Goal: Task Accomplishment & Management: Complete application form

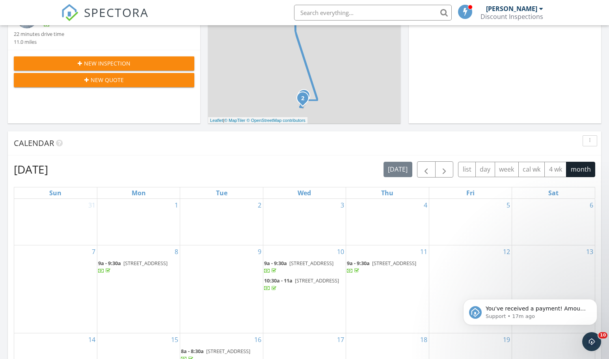
scroll to position [298, 0]
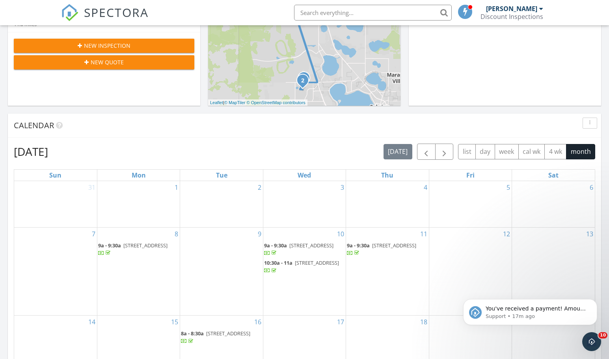
drag, startPoint x: 15, startPoint y: 155, endPoint x: 100, endPoint y: 152, distance: 84.8
click at [100, 152] on div "[DATE] [DATE] list day week cal wk 4 wk month" at bounding box center [305, 152] width 582 height 16
drag, startPoint x: 80, startPoint y: 151, endPoint x: 9, endPoint y: 152, distance: 70.6
click at [11, 153] on div "[DATE] [DATE] list day week cal wk 4 wk month Sun Mon Tue Wed Thu Fri Sat 31 1 …" at bounding box center [305, 317] width 594 height 359
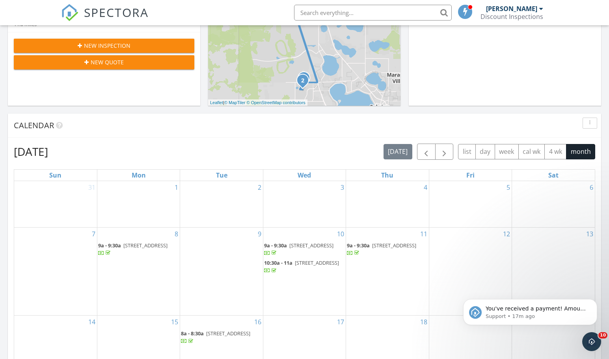
click at [9, 152] on div "[DATE] [DATE] list day week cal wk 4 wk month Sun Mon Tue Wed Thu Fri Sat 31 1 …" at bounding box center [305, 317] width 594 height 359
drag, startPoint x: 9, startPoint y: 152, endPoint x: 106, endPoint y: 152, distance: 96.3
click at [106, 152] on div "[DATE] [DATE] list day week cal wk 4 wk month Sun Mon Tue Wed Thu Fri Sat 31 1 …" at bounding box center [305, 317] width 594 height 359
click at [106, 152] on div "[DATE] [DATE] list day week cal wk 4 wk month" at bounding box center [305, 152] width 582 height 16
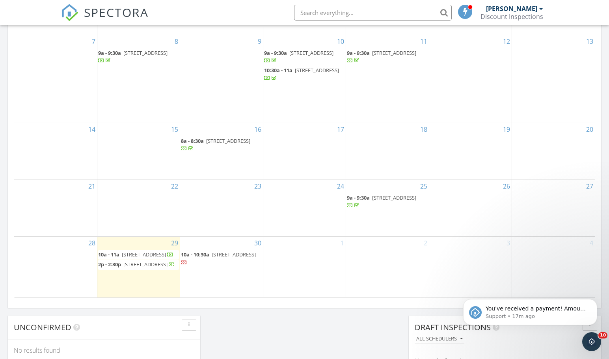
scroll to position [495, 0]
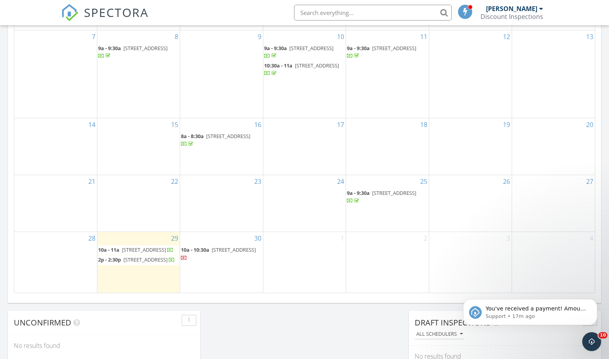
click at [334, 323] on div "[DATE] [PERSON_NAME] 10:00 am [STREET_ADDRESS] [PERSON_NAME] 22 minutes drive t…" at bounding box center [304, 31] width 609 height 718
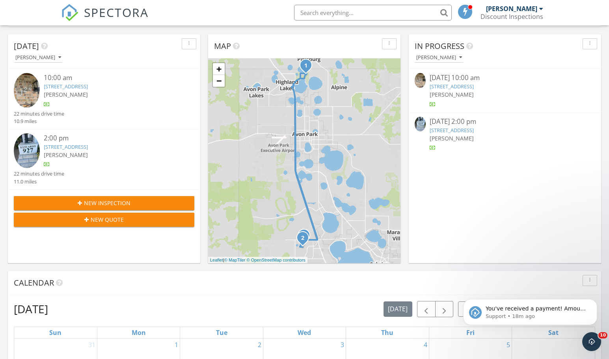
scroll to position [140, 0]
click at [131, 207] on div "New Inspection" at bounding box center [104, 203] width 168 height 8
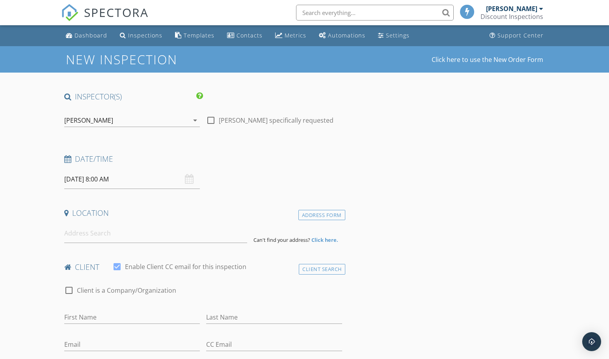
click at [113, 178] on input "09/30/2025 8:00 AM" at bounding box center [132, 179] width 136 height 19
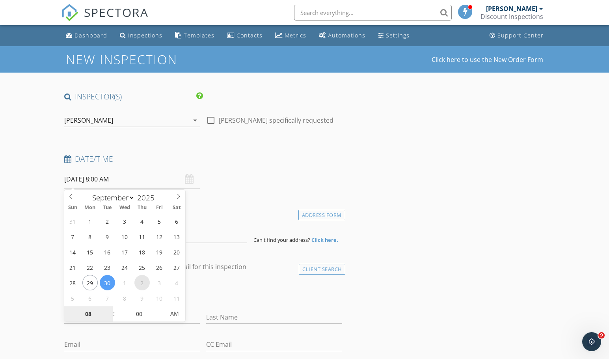
select select "9"
type input "10/02/2025 8:00 AM"
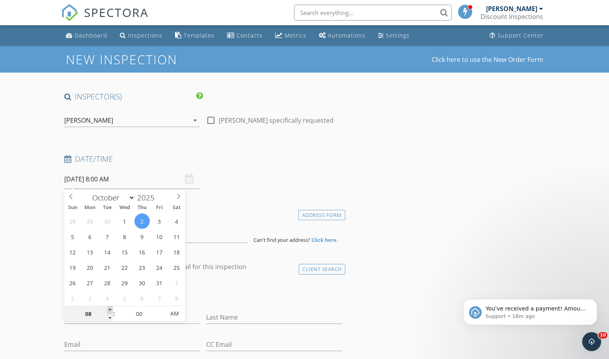
type input "09"
type input "10/02/2025 9:00 AM"
click at [112, 310] on span at bounding box center [110, 310] width 6 height 8
type input "10"
type input "10/02/2025 10:00 AM"
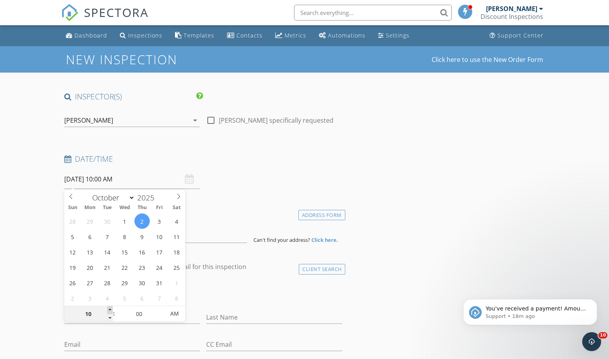
click at [112, 310] on span at bounding box center [110, 310] width 6 height 8
type input "11"
type input "[DATE] 11:00 AM"
click at [112, 310] on span at bounding box center [110, 310] width 6 height 8
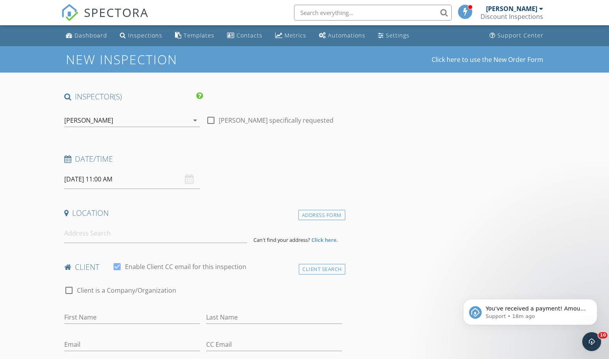
drag, startPoint x: 36, startPoint y: 270, endPoint x: 93, endPoint y: 226, distance: 72.0
click at [98, 227] on input at bounding box center [155, 233] width 183 height 19
paste input "[STREET_ADDRESS]"
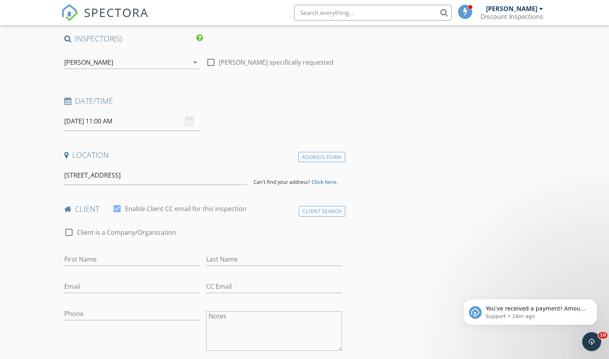
scroll to position [118, 0]
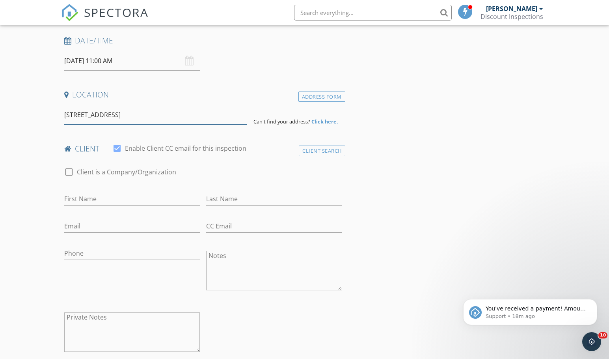
click at [132, 117] on input "[STREET_ADDRESS]" at bounding box center [155, 114] width 183 height 19
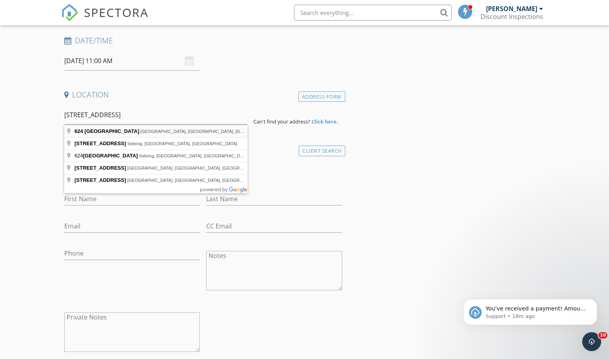
type input "624 N Lakeview Rd, Lake Placid, FL, USA"
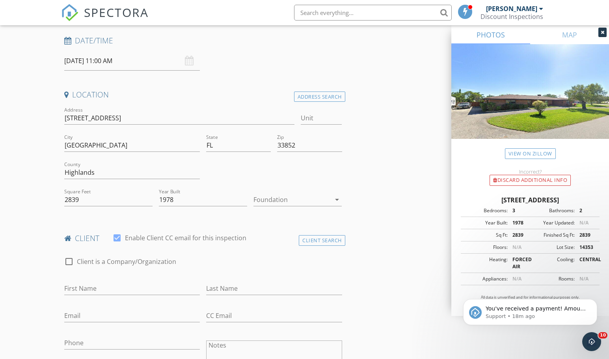
click at [101, 249] on div "check_box_outline_blank Client is a Company/Organization First Name Last Name E…" at bounding box center [203, 351] width 284 height 204
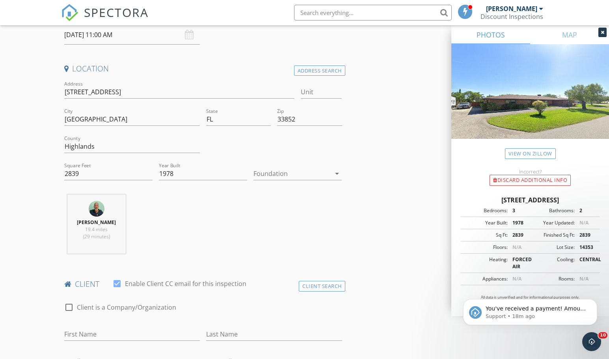
scroll to position [276, 0]
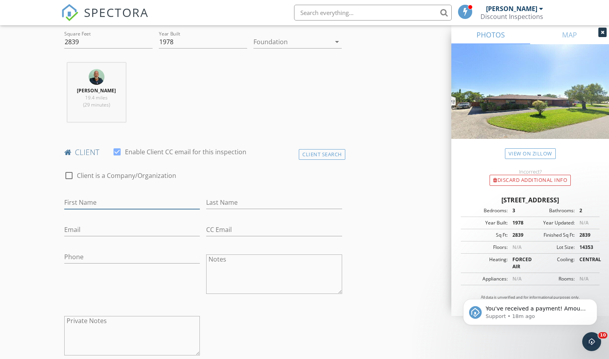
click at [83, 199] on input "First Name" at bounding box center [132, 202] width 136 height 13
type input "Kelli"
paste input "Didomenico"
type input "Didomenico"
click at [108, 230] on input "Email" at bounding box center [132, 229] width 136 height 13
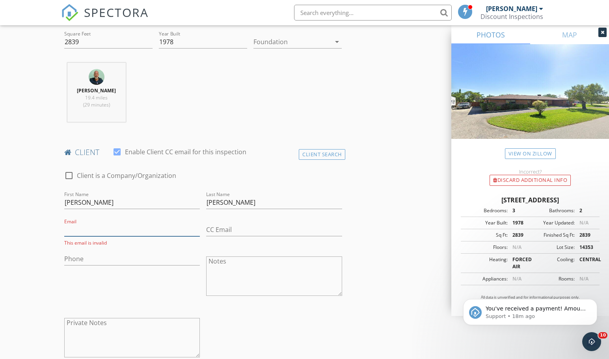
paste input "kelli.didomenico@yahoo.com"
type input "kelli.didomenico@yahoo.com"
click at [118, 254] on input "Phone" at bounding box center [132, 256] width 136 height 13
paste input "561-723-2863"
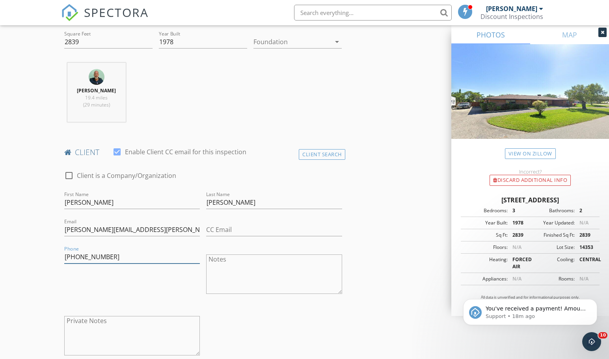
type input "561-723-2863"
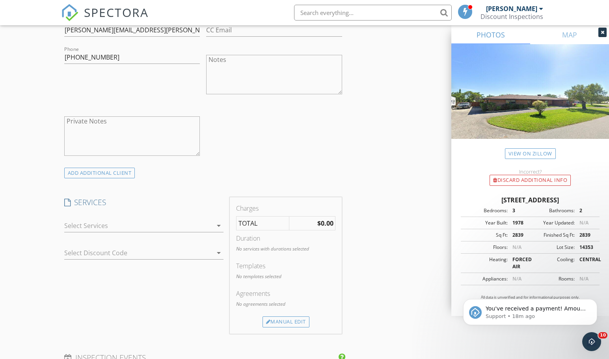
scroll to position [552, 0]
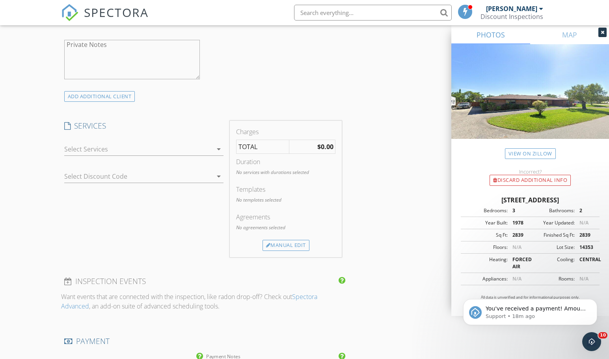
click at [99, 151] on div at bounding box center [138, 149] width 149 height 13
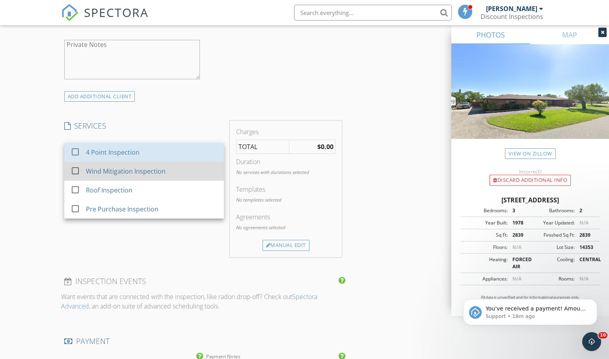
drag, startPoint x: 99, startPoint y: 155, endPoint x: 99, endPoint y: 168, distance: 13.0
click at [99, 156] on div "4 Point Inspection" at bounding box center [113, 152] width 54 height 9
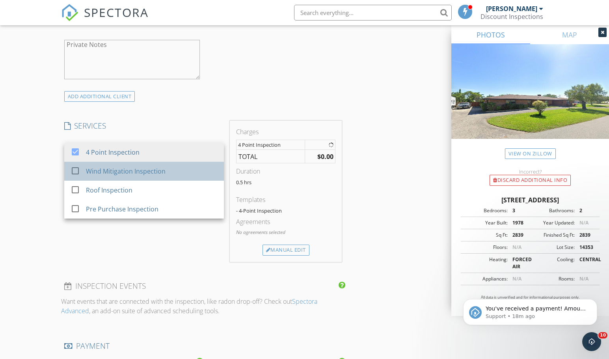
click at [99, 168] on div "Wind Mitigation Inspection" at bounding box center [126, 170] width 80 height 9
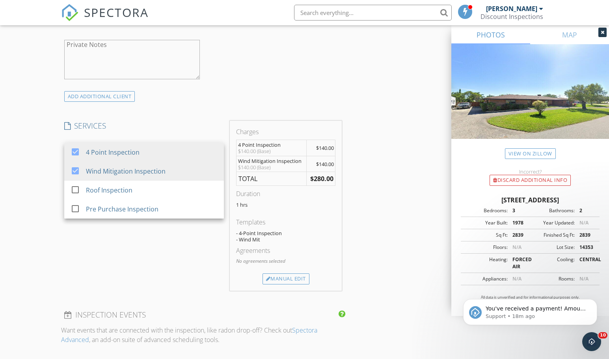
drag, startPoint x: 163, startPoint y: 272, endPoint x: 265, endPoint y: 292, distance: 103.7
click at [164, 272] on div "SERVICES check_box 4 Point Inspection check_box Wind Mitigation Inspection chec…" at bounding box center [144, 206] width 166 height 170
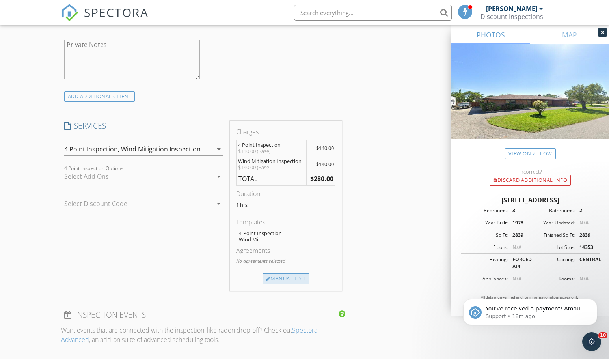
drag, startPoint x: 273, startPoint y: 279, endPoint x: 267, endPoint y: 264, distance: 16.1
click at [273, 279] on div "Manual Edit" at bounding box center [286, 278] width 47 height 11
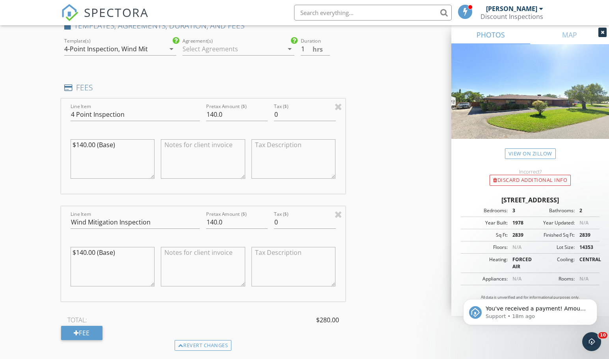
scroll to position [671, 0]
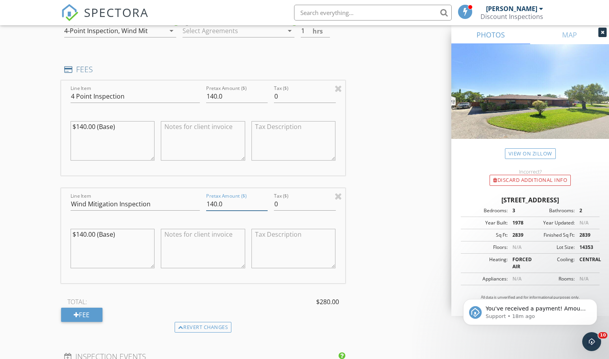
click at [222, 200] on input "140.0" at bounding box center [237, 204] width 62 height 13
type input "0"
click at [353, 218] on div "INSPECTOR(S) check_box Theodore Young PRIMARY Theodore Young arrow_drop_down ch…" at bounding box center [305, 164] width 488 height 1487
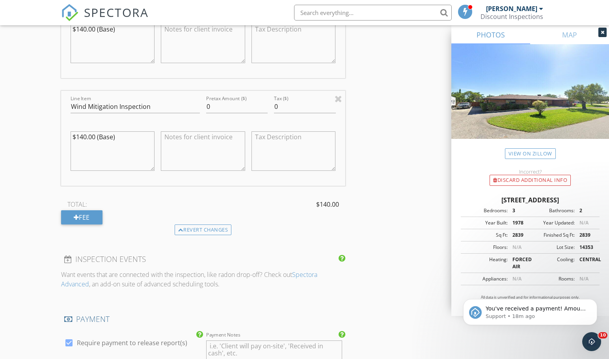
scroll to position [907, 0]
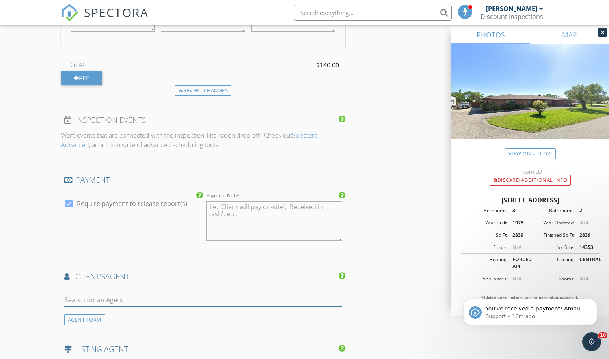
click at [125, 297] on input "text" at bounding box center [203, 299] width 278 height 13
type input "eva"
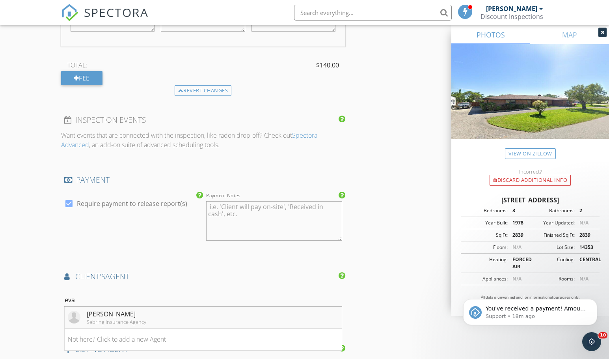
click at [107, 311] on div "Eva D Martinez" at bounding box center [117, 313] width 60 height 9
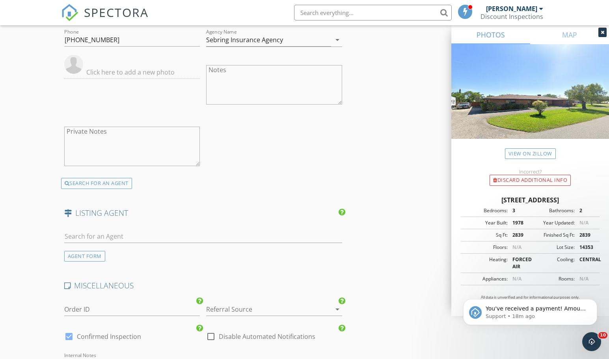
scroll to position [1419, 0]
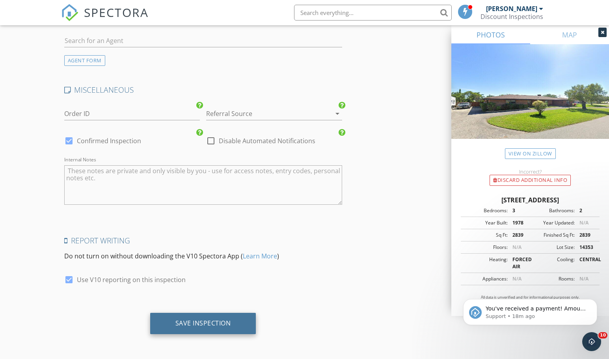
click at [191, 318] on div "Save Inspection" at bounding box center [203, 323] width 106 height 21
